Goal: Task Accomplishment & Management: Manage account settings

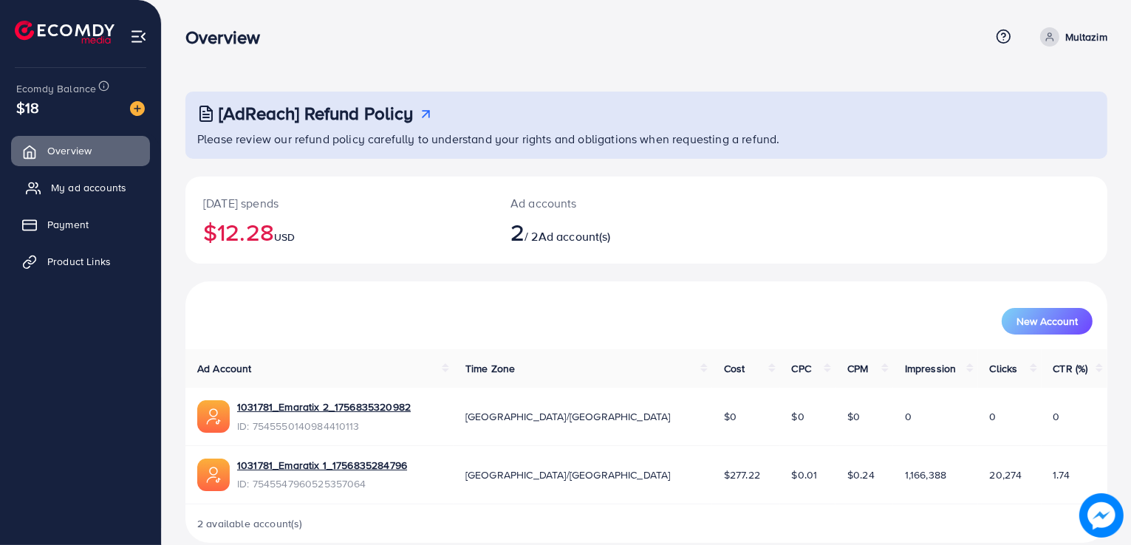
click at [99, 182] on span "My ad accounts" at bounding box center [88, 187] width 75 height 15
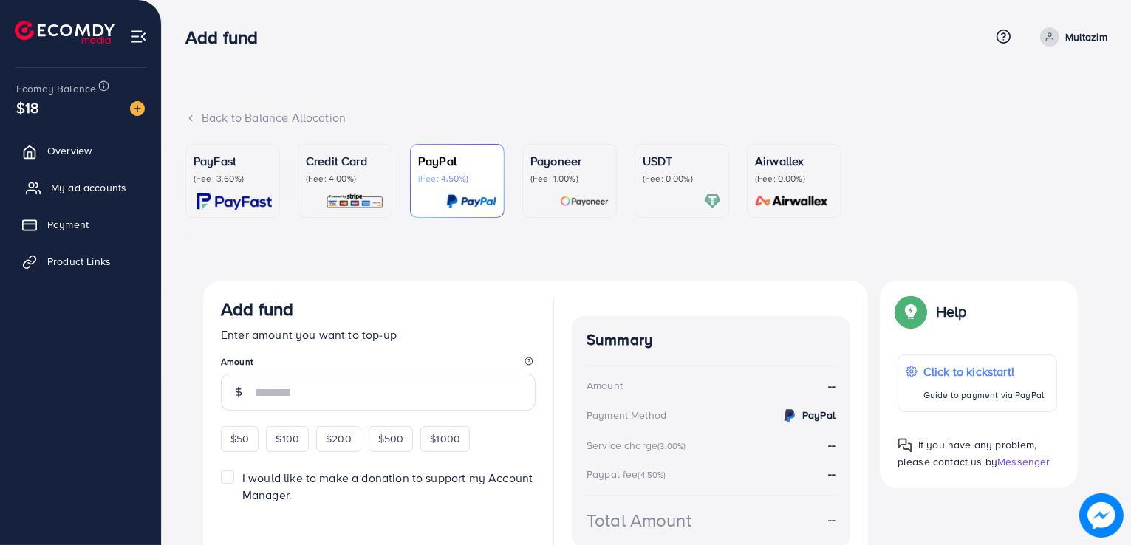
click at [103, 193] on span "My ad accounts" at bounding box center [88, 187] width 75 height 15
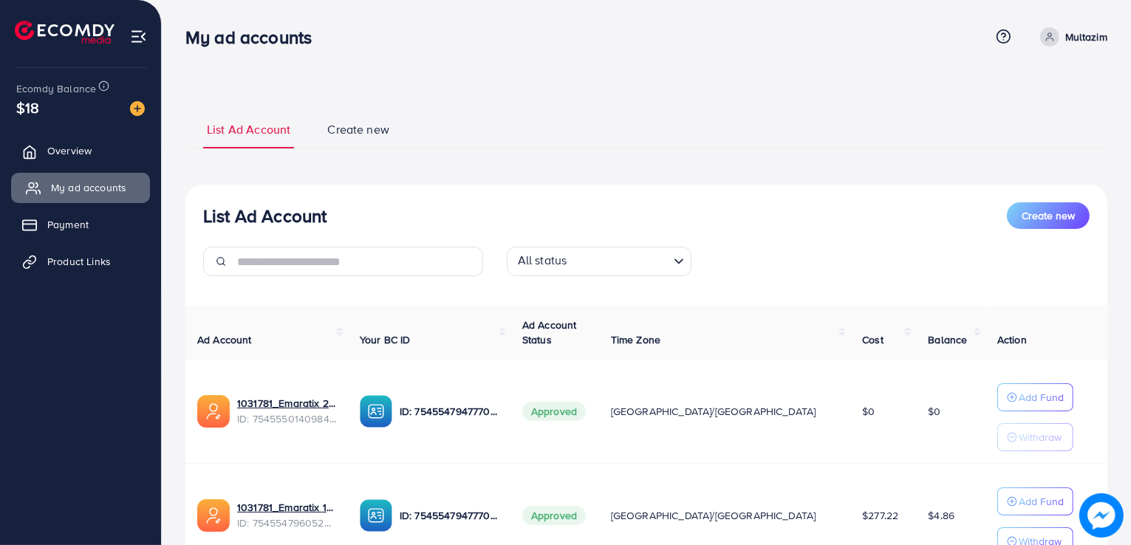
click at [103, 193] on span "My ad accounts" at bounding box center [88, 187] width 75 height 15
